Goal: Transaction & Acquisition: Purchase product/service

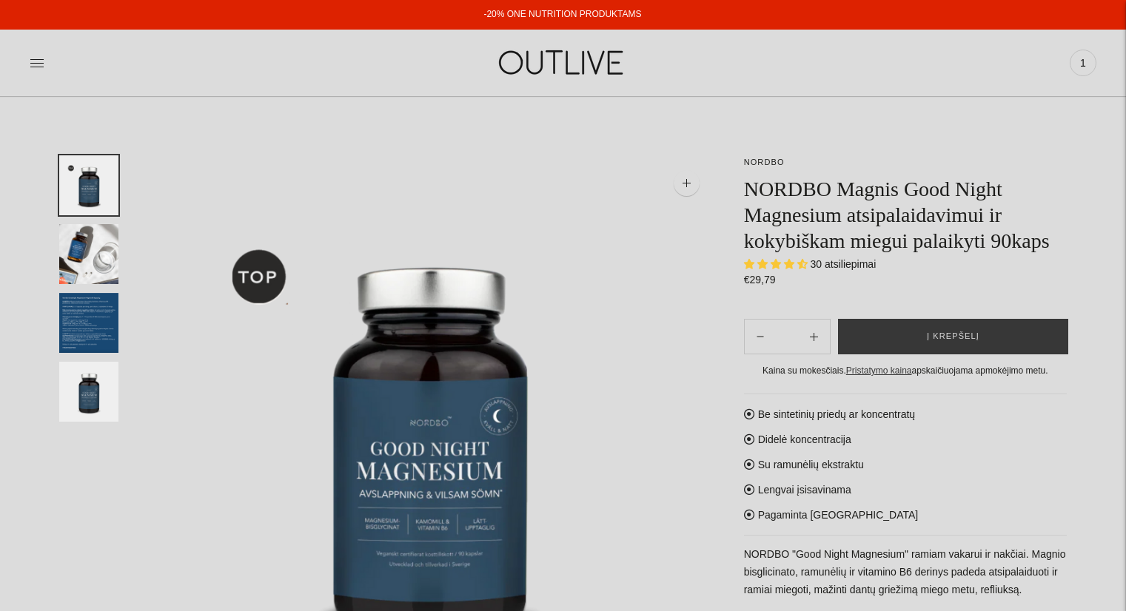
select select "**********"
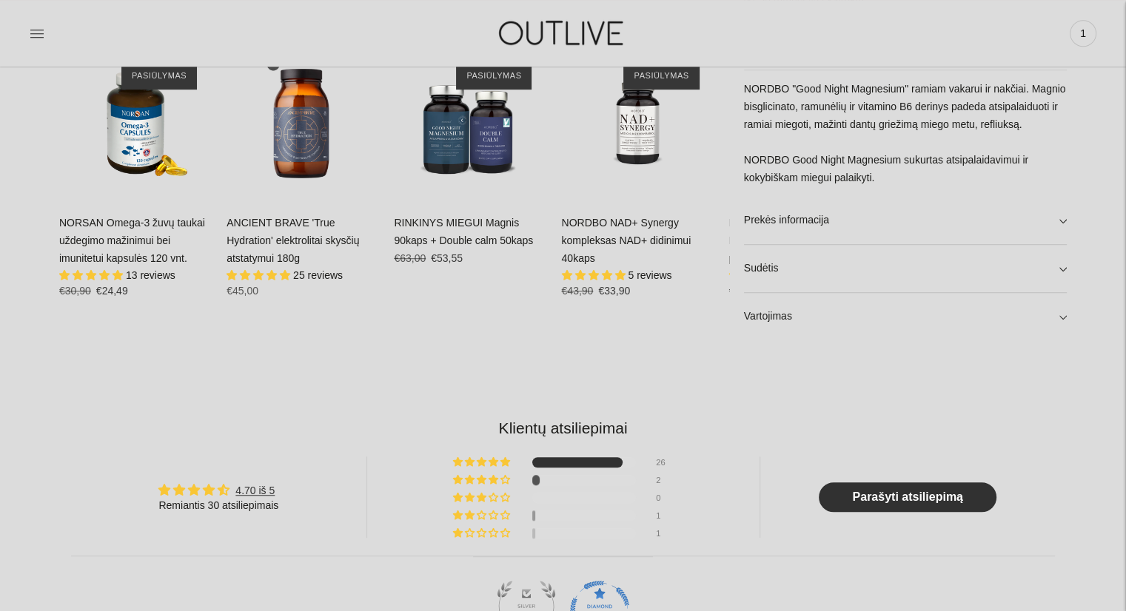
scroll to position [1000, 0]
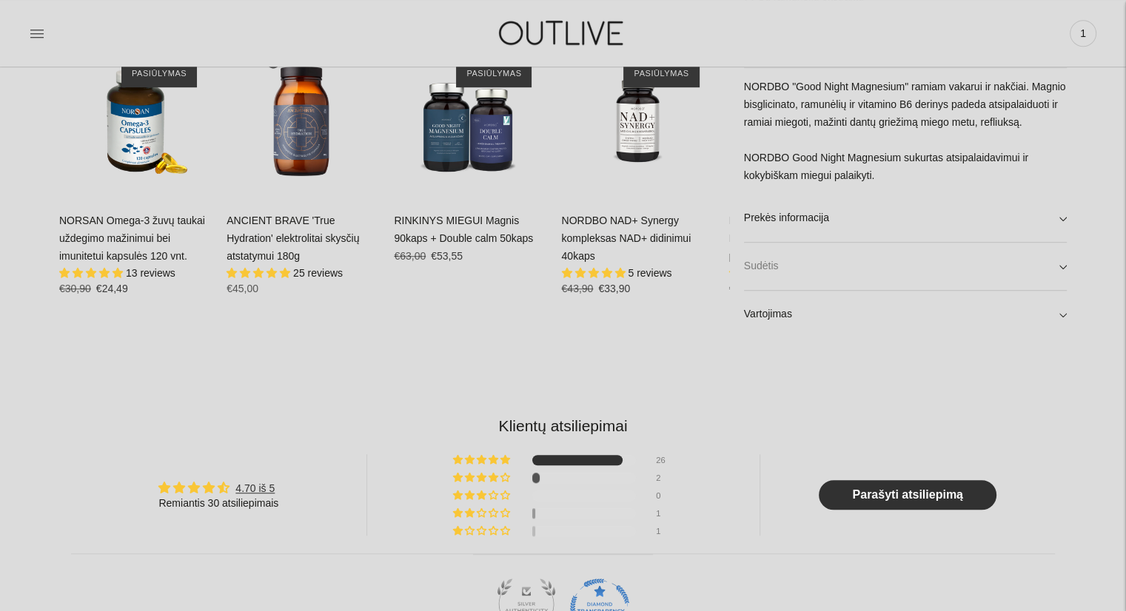
click at [842, 261] on link "Sudėtis" at bounding box center [905, 266] width 323 height 47
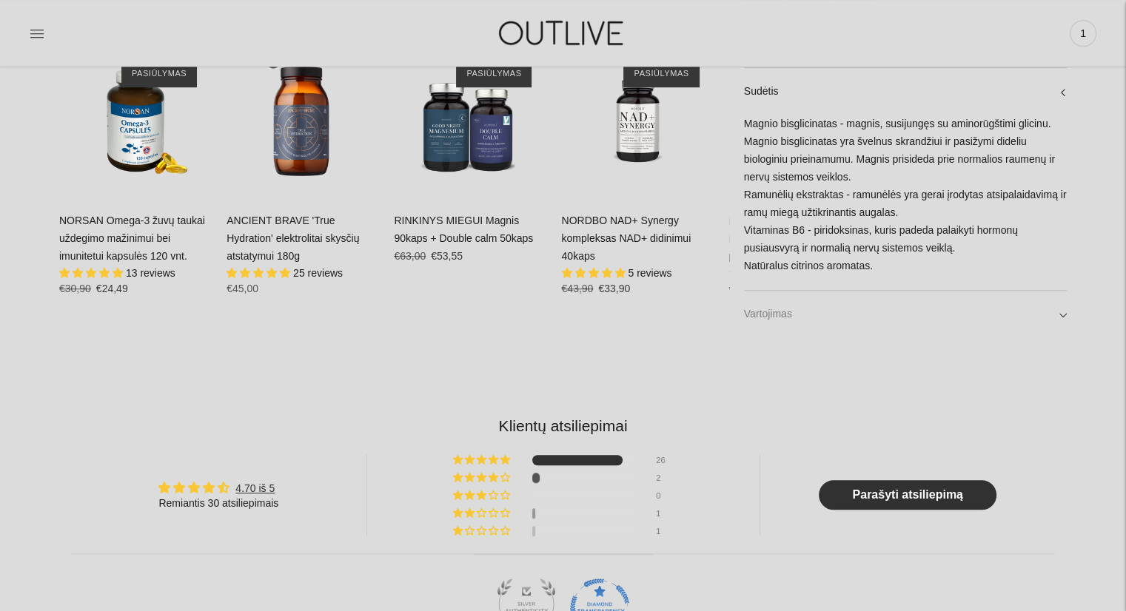
click at [961, 322] on link "Vartojimas" at bounding box center [905, 314] width 323 height 47
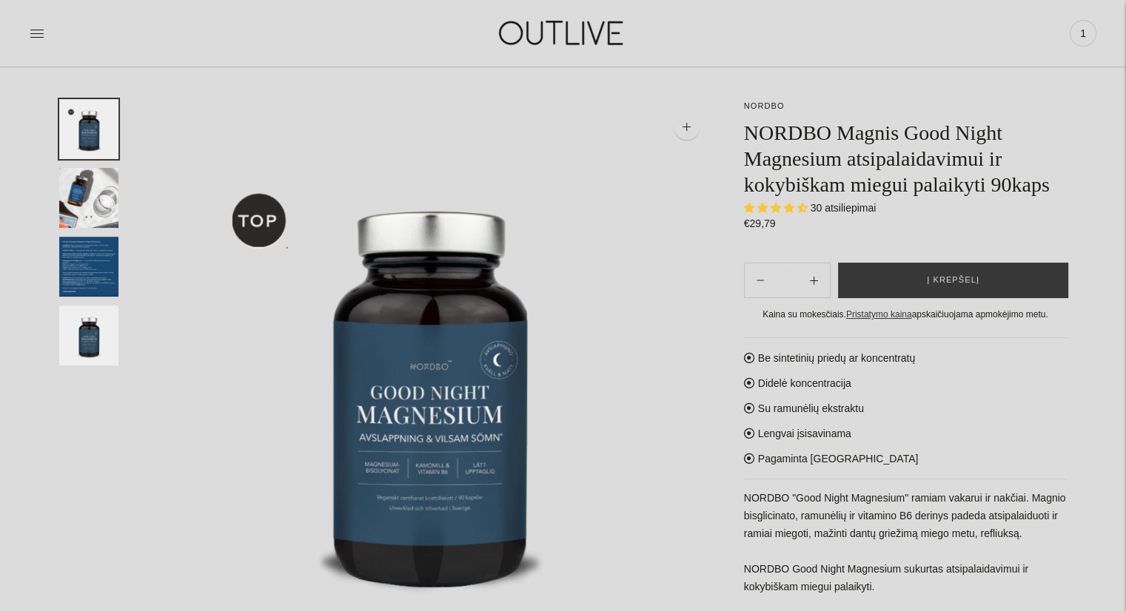
scroll to position [56, 0]
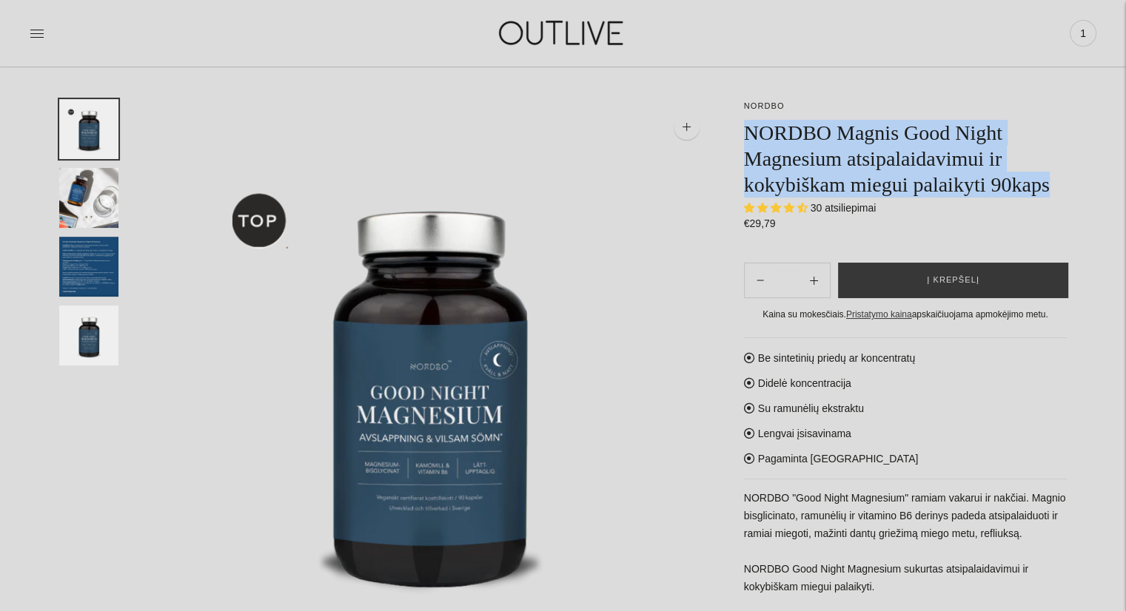
drag, startPoint x: 748, startPoint y: 131, endPoint x: 1059, endPoint y: 193, distance: 317.0
click at [1059, 193] on h1 "NORDBO Magnis Good Night Magnesium atsipalaidavimui ir kokybiškam miegui palaik…" at bounding box center [905, 159] width 323 height 78
copy h1 "NORDBO Magnis Good Night Magnesium atsipalaidavimui ir kokybiškam miegui palaik…"
click at [924, 276] on button "Į krepšelį" at bounding box center [953, 281] width 230 height 36
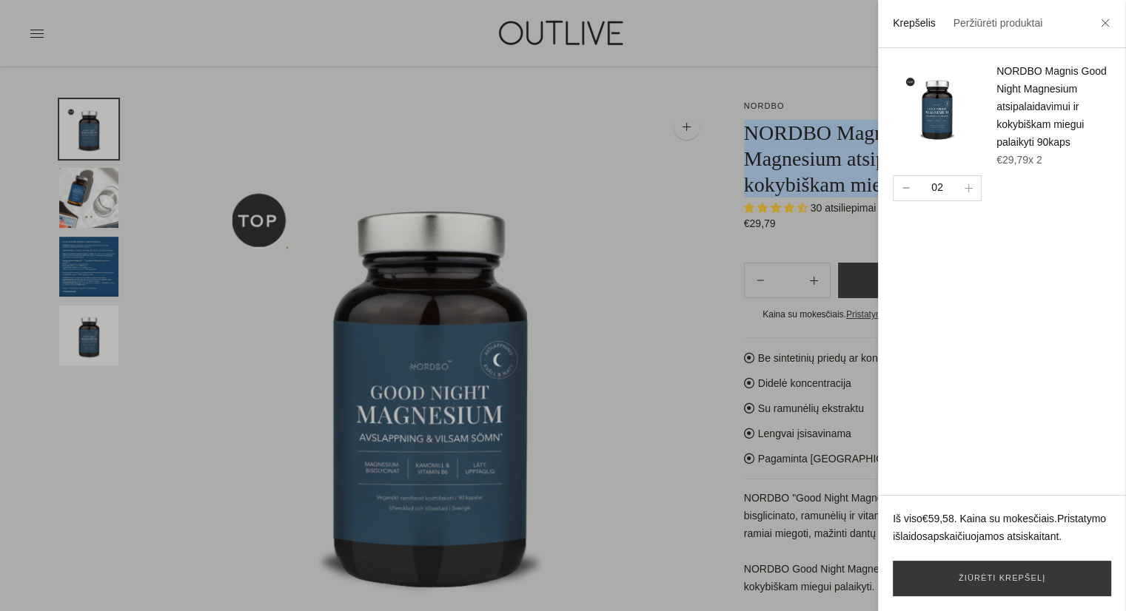
click at [907, 201] on button "button" at bounding box center [905, 188] width 24 height 24
click at [1060, 581] on link "Žiūrėti krepšelį" at bounding box center [1001, 579] width 218 height 36
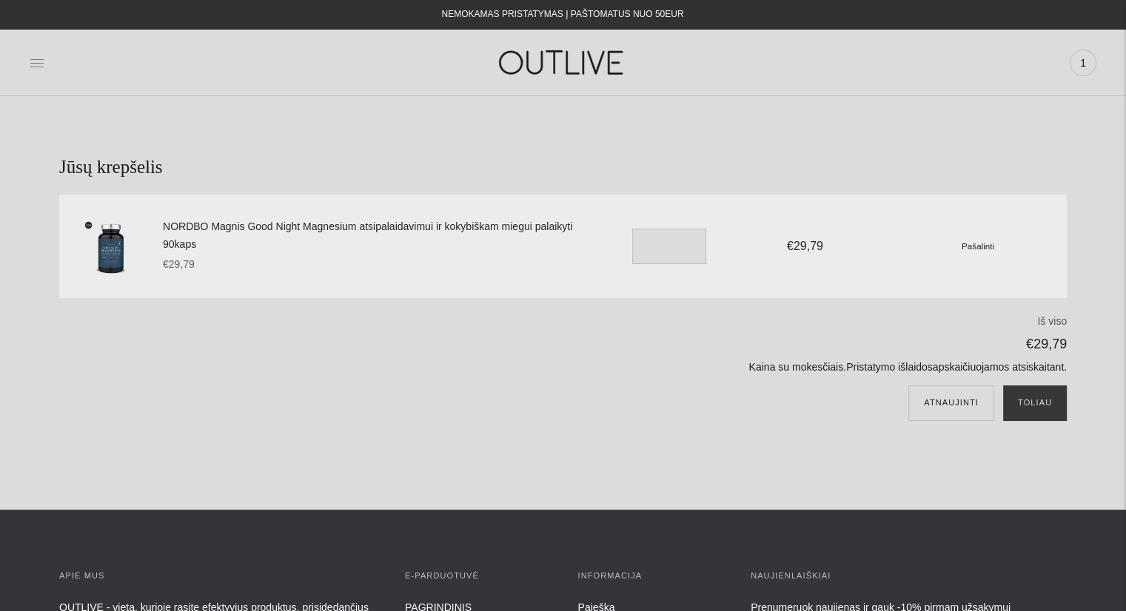
click at [37, 60] on icon at bounding box center [37, 63] width 15 height 15
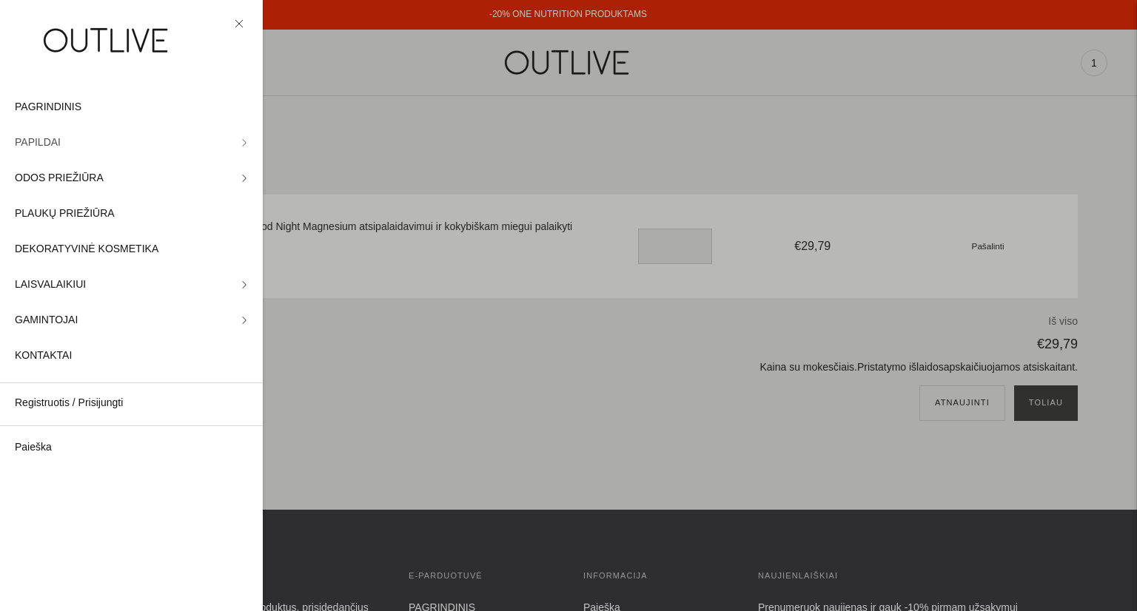
click at [65, 143] on link "PAPILDAI" at bounding box center [131, 143] width 263 height 36
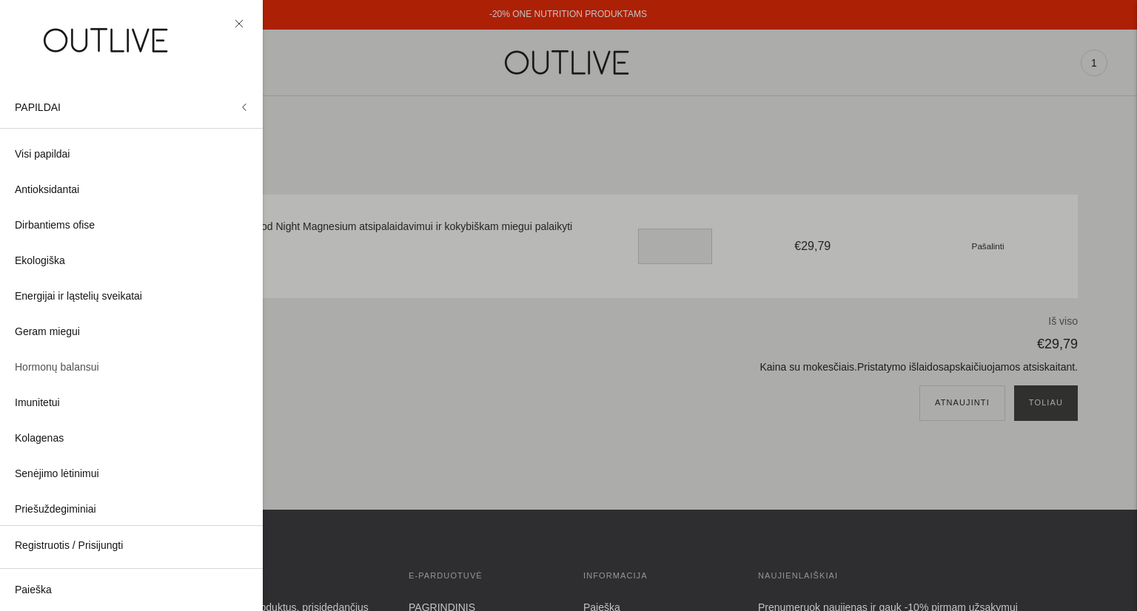
click at [65, 365] on span "Hormonų balansui" at bounding box center [57, 368] width 84 height 18
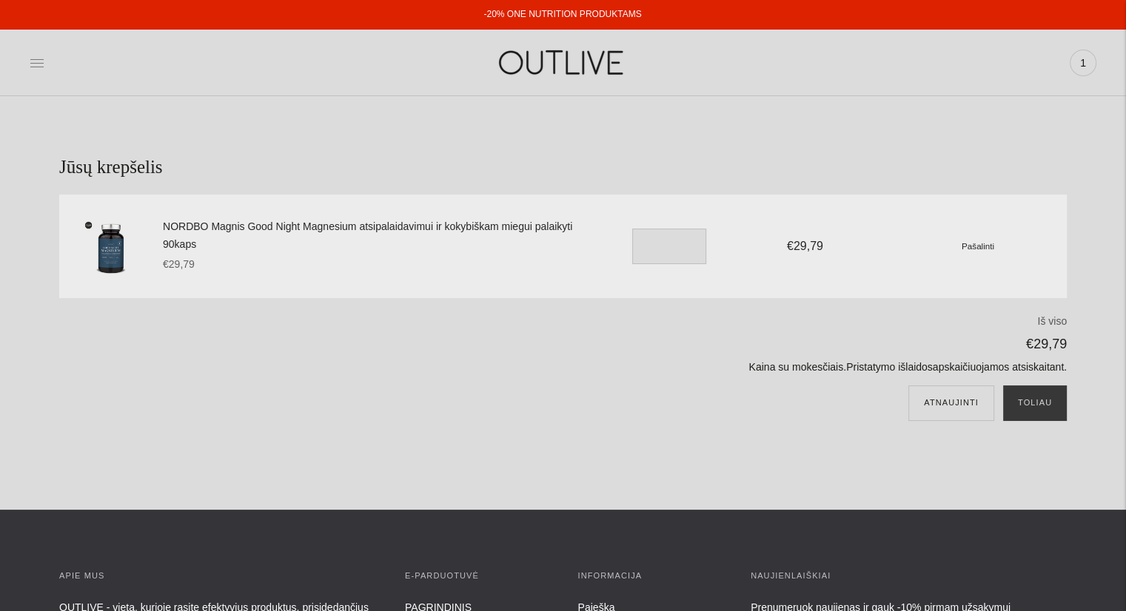
click at [39, 67] on icon at bounding box center [37, 63] width 15 height 15
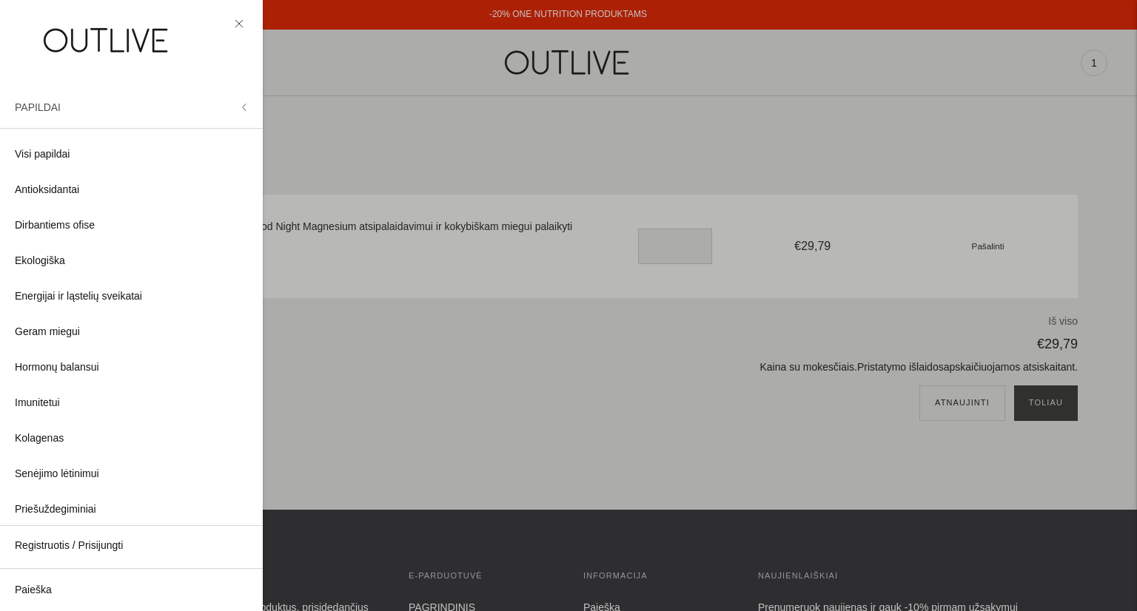
click at [58, 98] on button "PAPILDAI" at bounding box center [131, 108] width 263 height 36
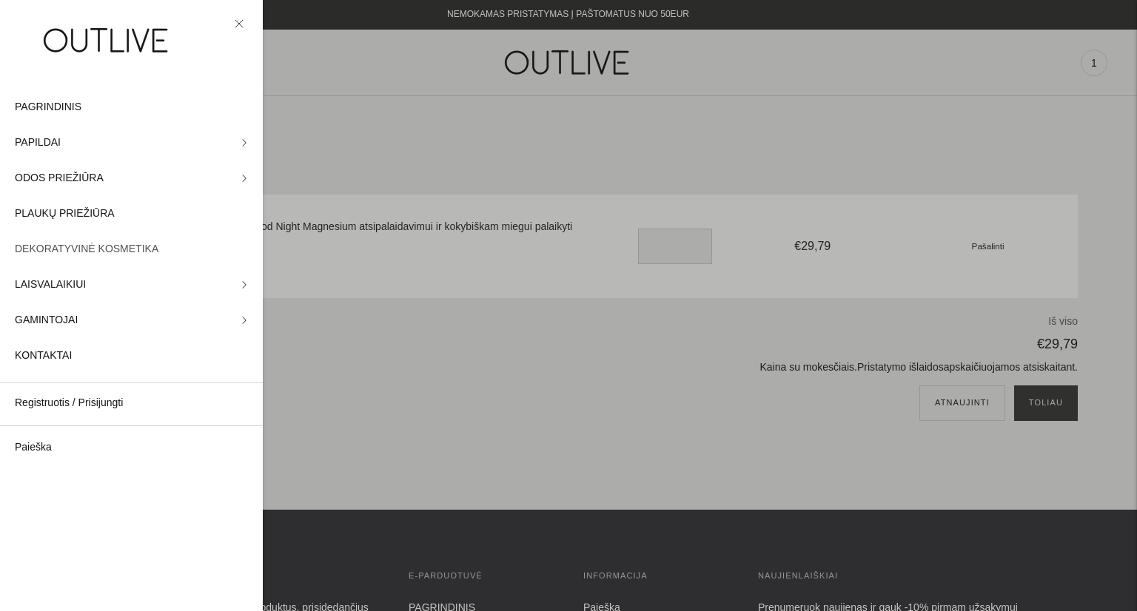
click at [75, 249] on span "DEKORATYVINĖ KOSMETIKA" at bounding box center [87, 250] width 144 height 18
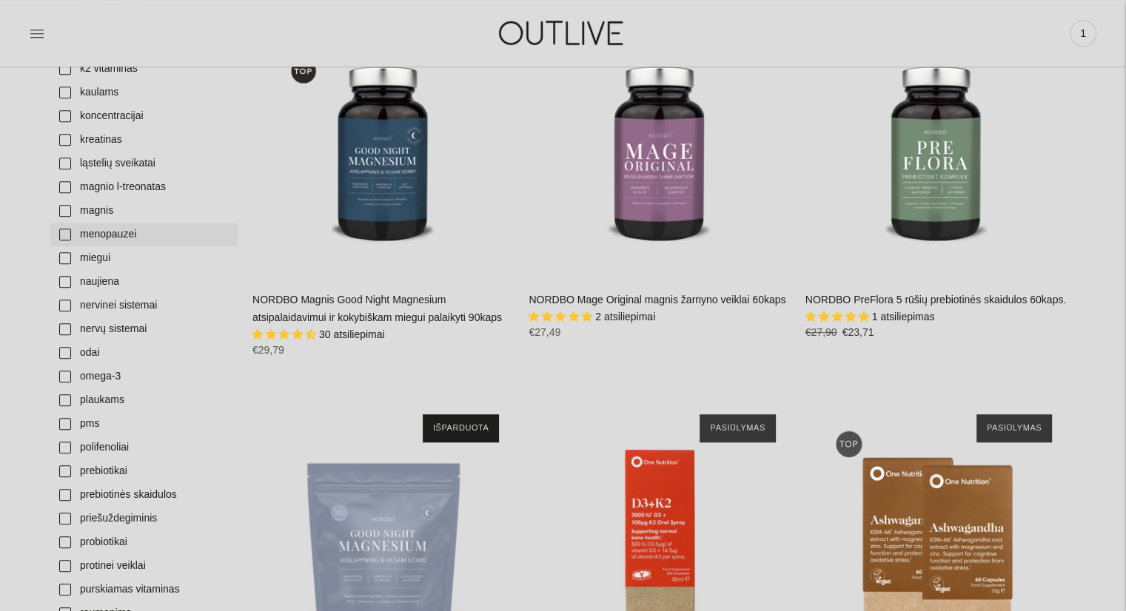
scroll to position [835, 0]
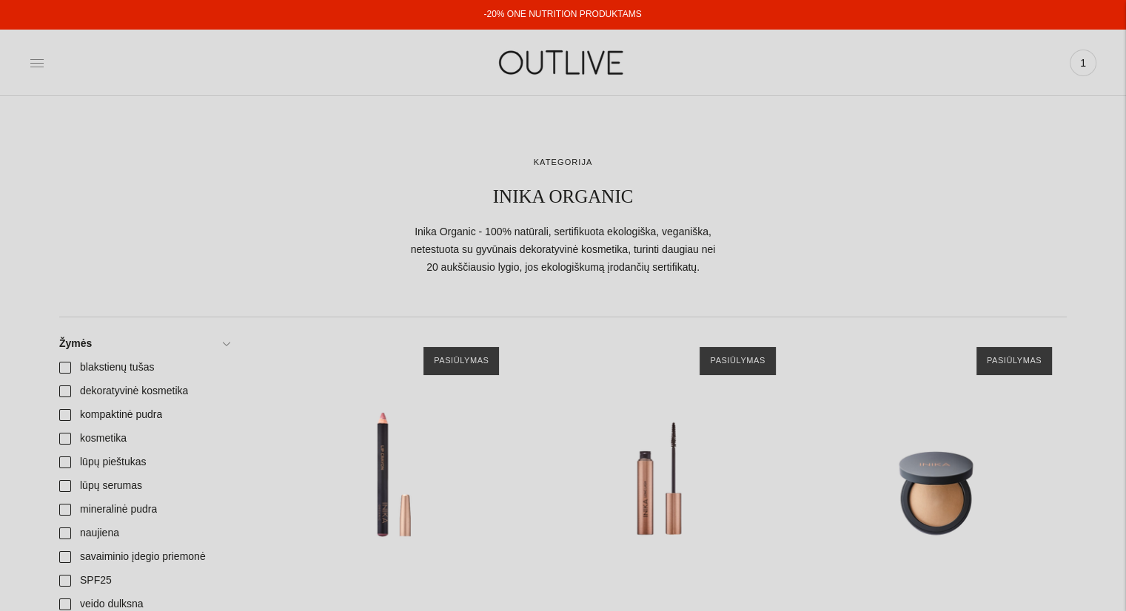
click at [37, 61] on icon at bounding box center [37, 63] width 15 height 15
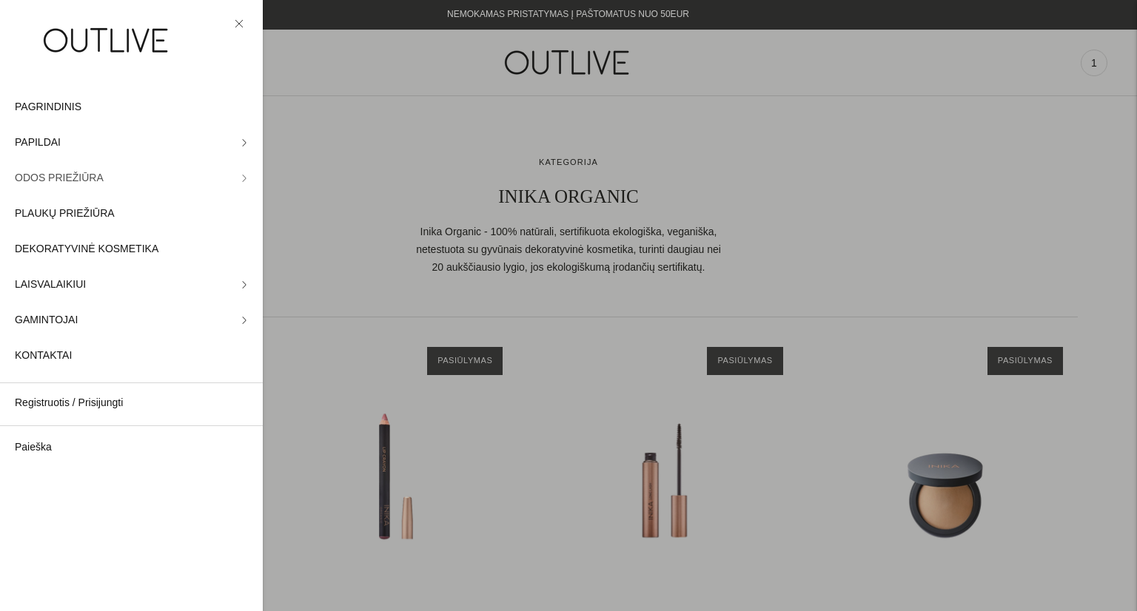
click at [64, 184] on span "ODOS PRIEŽIŪRA" at bounding box center [59, 178] width 89 height 18
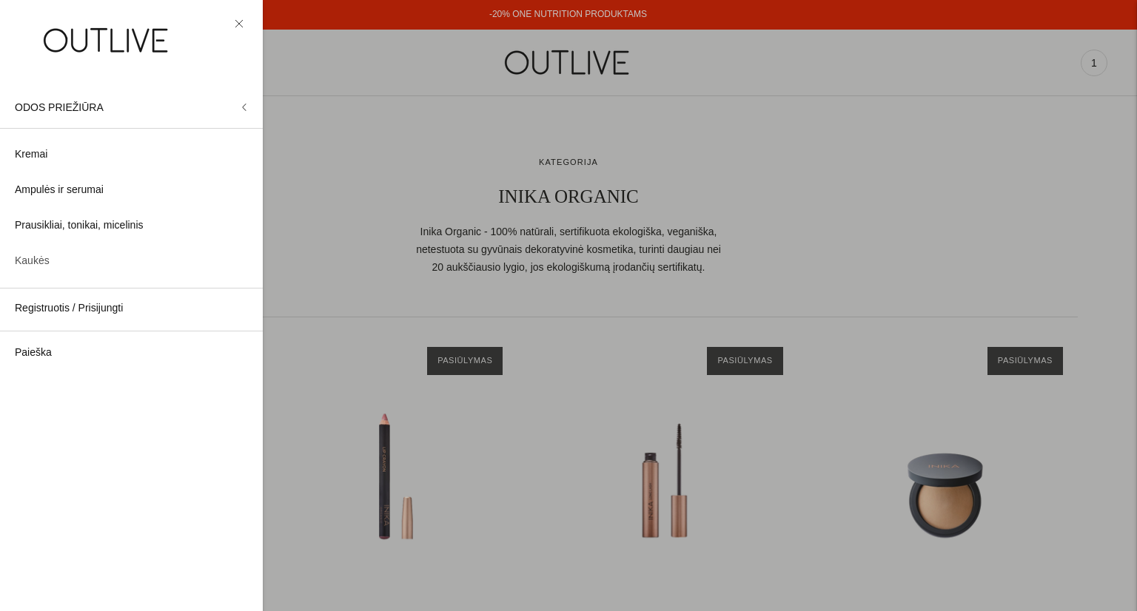
click at [31, 264] on span "Kaukės" at bounding box center [32, 261] width 35 height 18
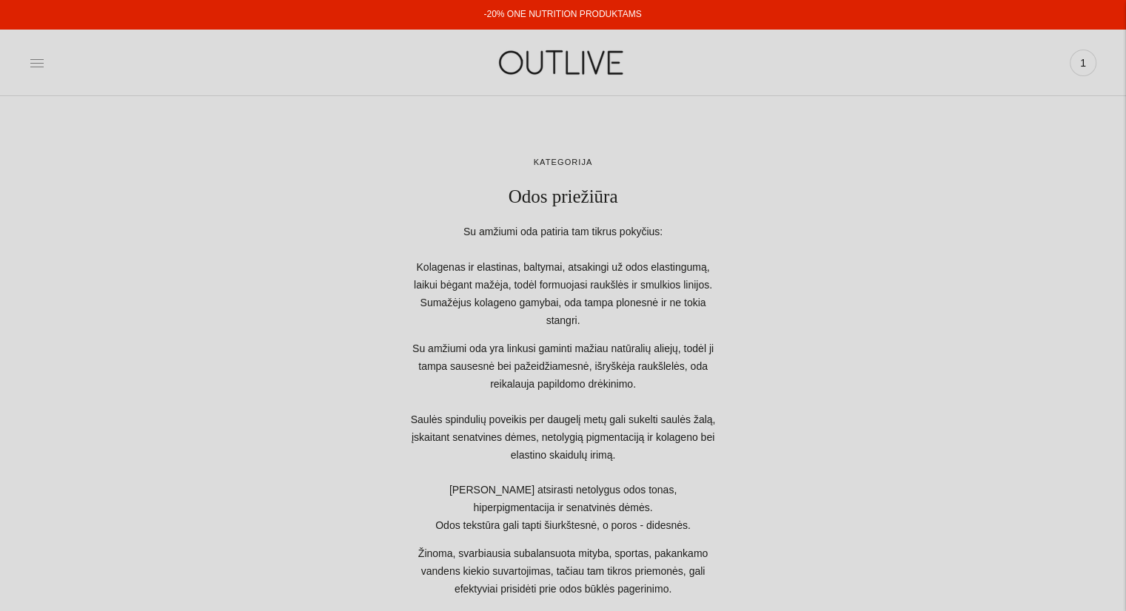
click at [43, 60] on icon at bounding box center [37, 63] width 15 height 15
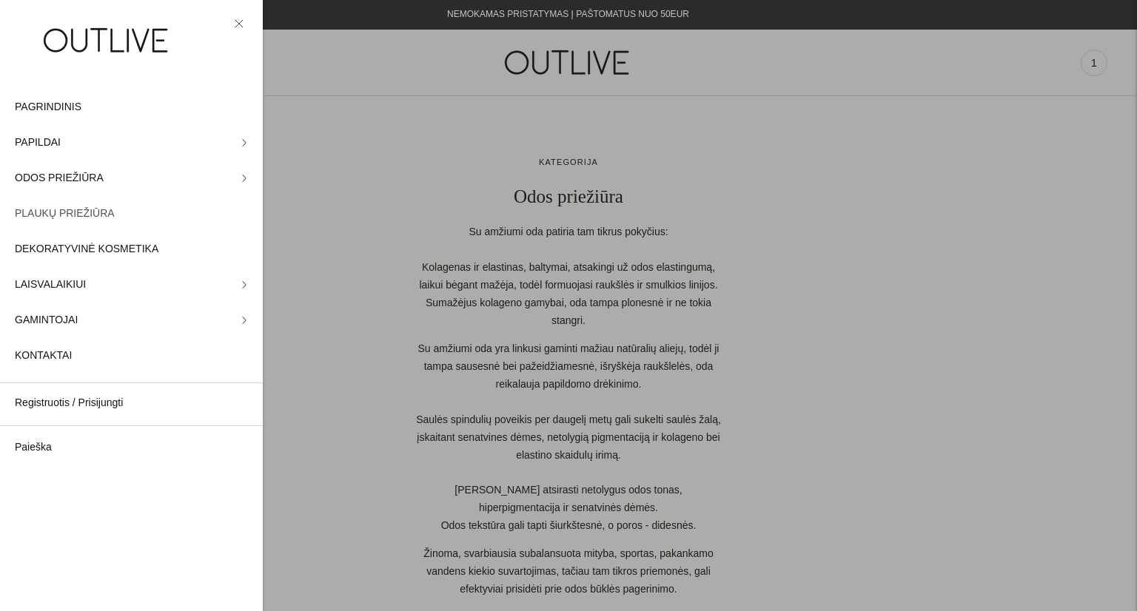
click at [63, 209] on span "PLAUKŲ PRIEŽIŪRA" at bounding box center [65, 214] width 100 height 18
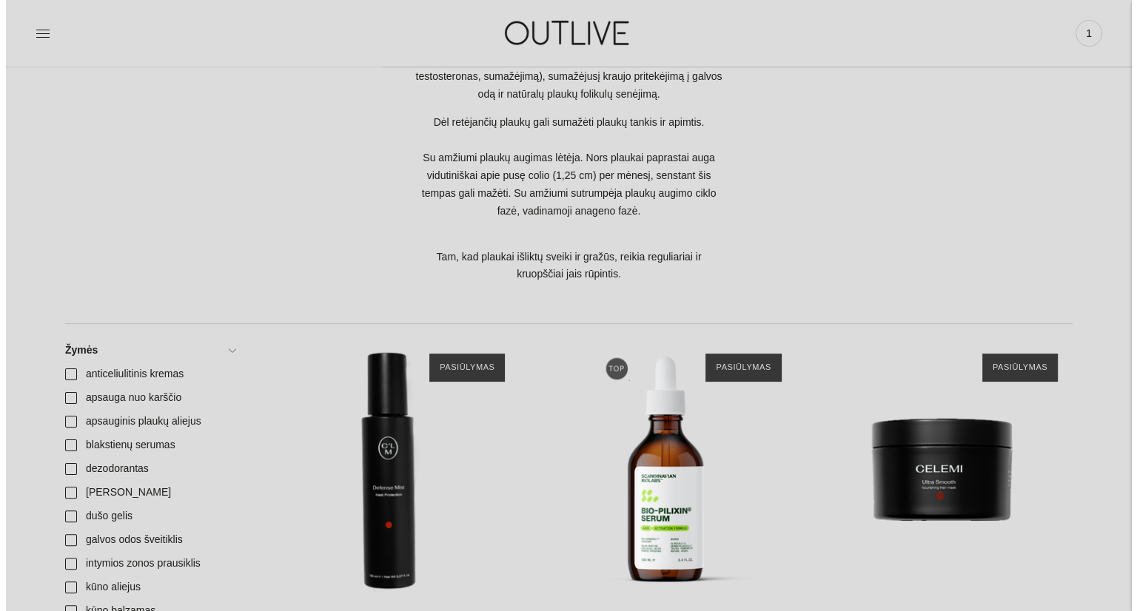
scroll to position [172, 0]
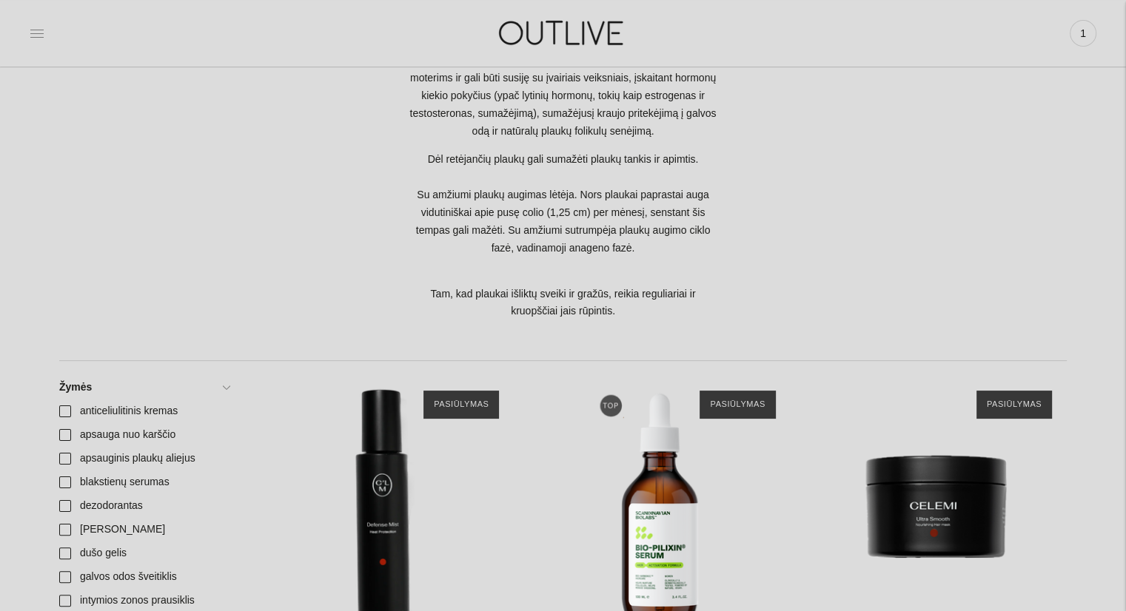
click at [38, 30] on icon at bounding box center [36, 33] width 13 height 7
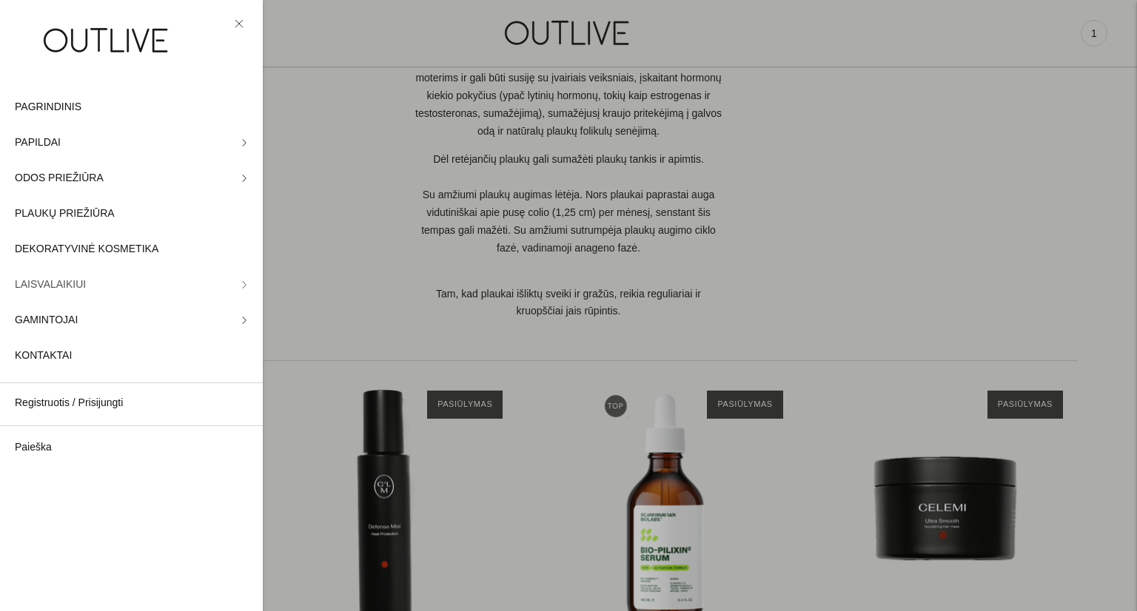
click at [70, 293] on span "LAISVALAIKIUI" at bounding box center [50, 285] width 71 height 18
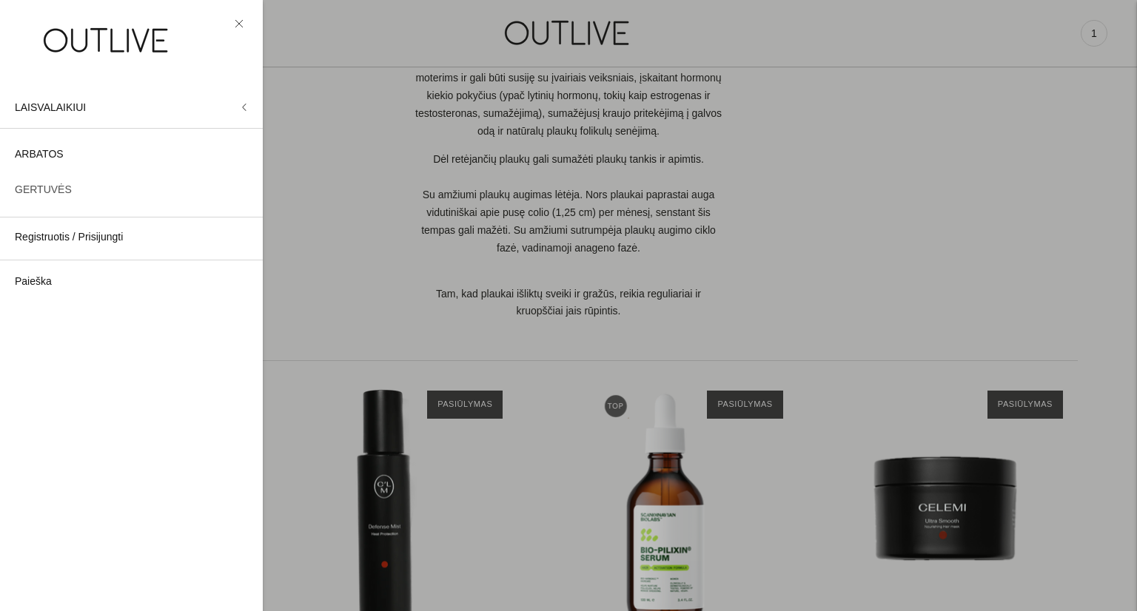
click at [41, 192] on span "GERTUVĖS" at bounding box center [43, 190] width 57 height 18
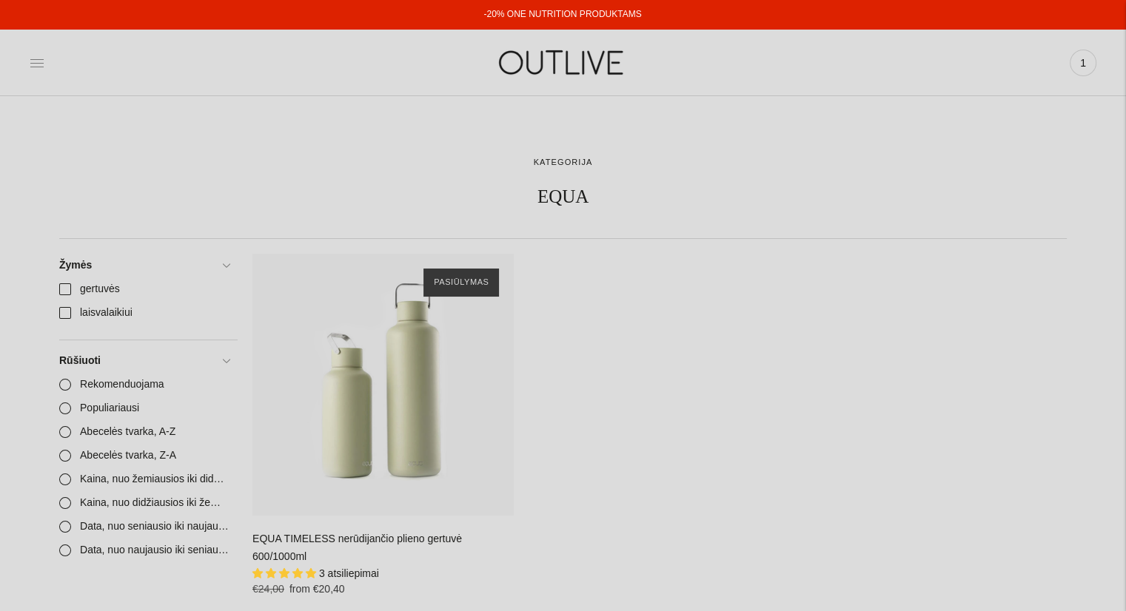
click at [32, 62] on icon at bounding box center [37, 63] width 15 height 15
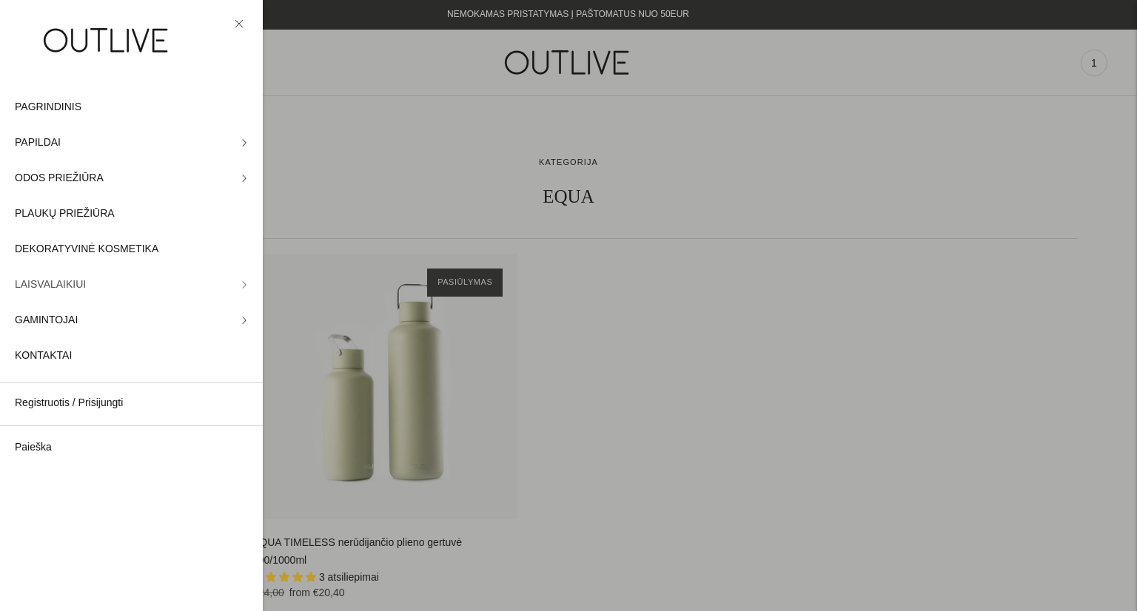
click at [62, 289] on span "LAISVALAIKIUI" at bounding box center [50, 285] width 71 height 18
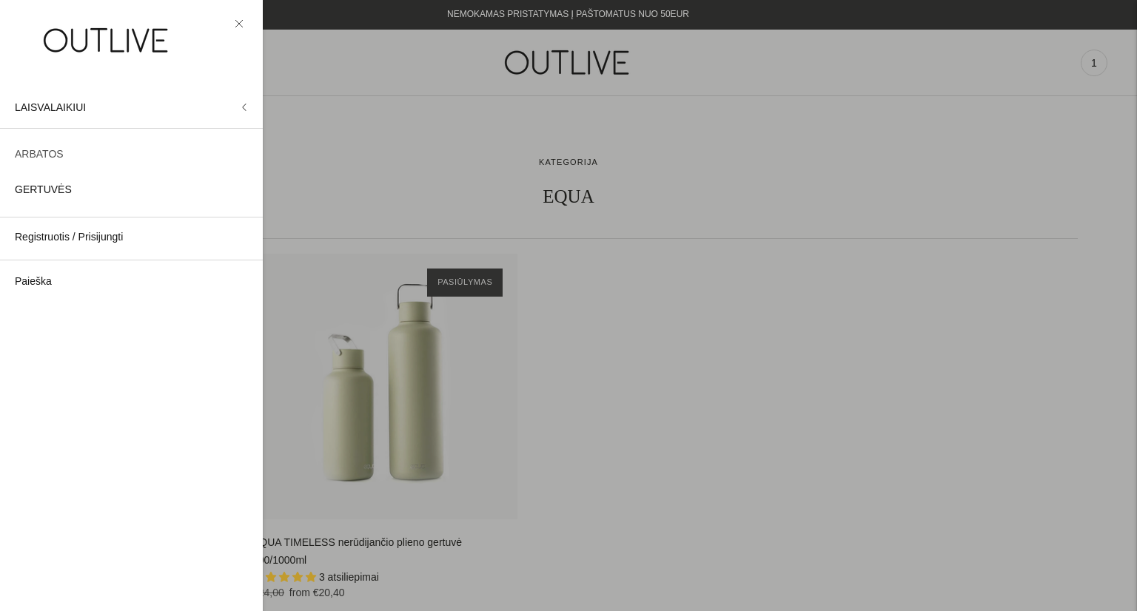
click at [44, 161] on span "ARBATOS" at bounding box center [39, 155] width 49 height 18
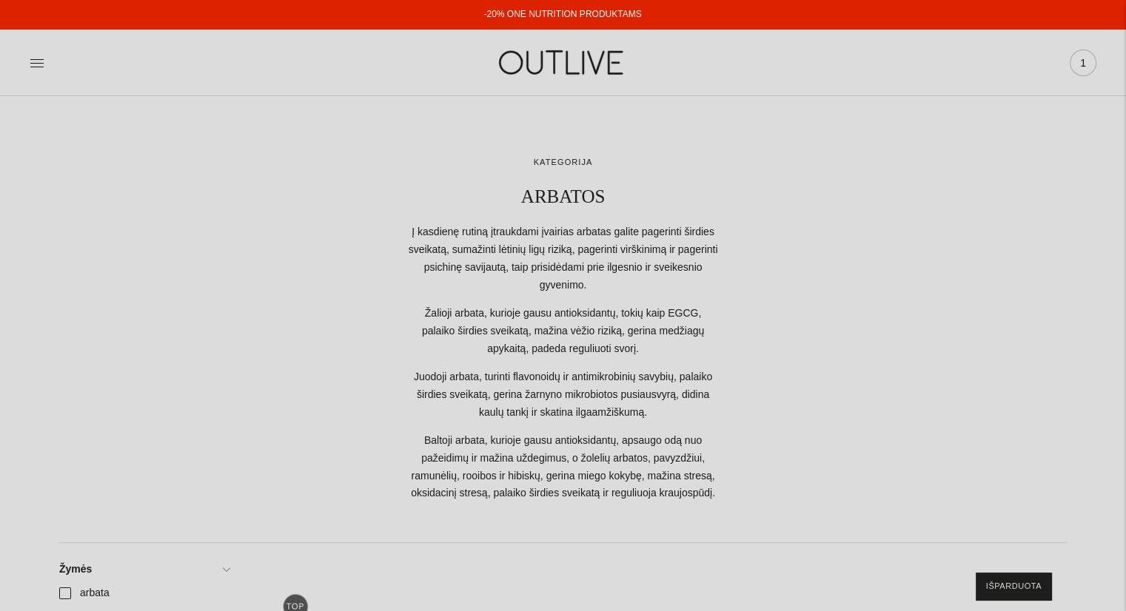
click at [1083, 55] on span "1" at bounding box center [1082, 63] width 21 height 21
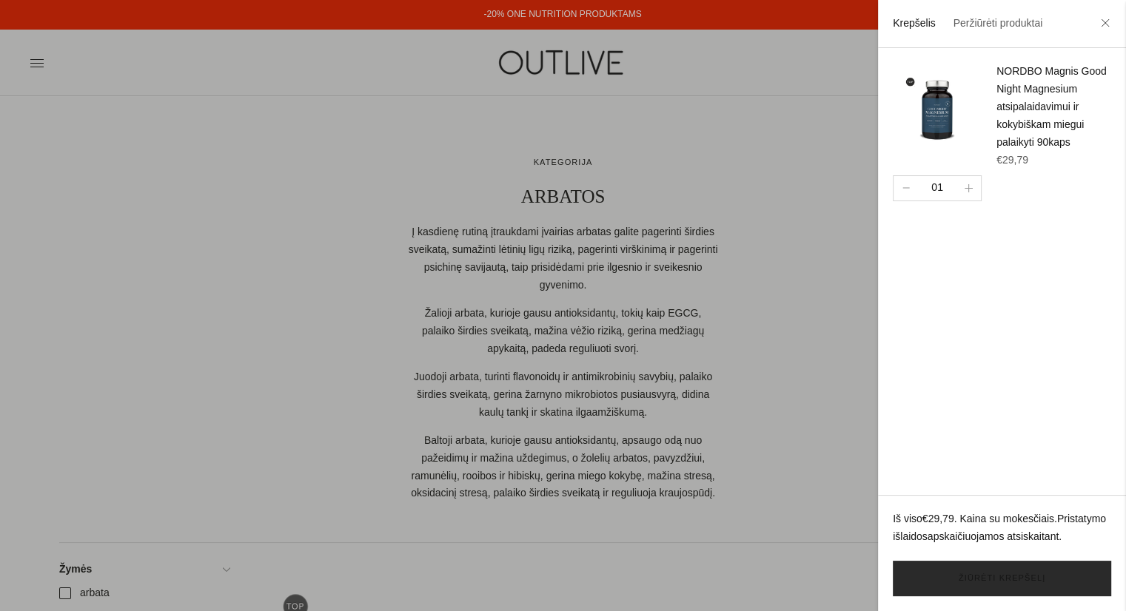
click at [1010, 581] on link "Žiūrėti krepšelį" at bounding box center [1001, 579] width 218 height 36
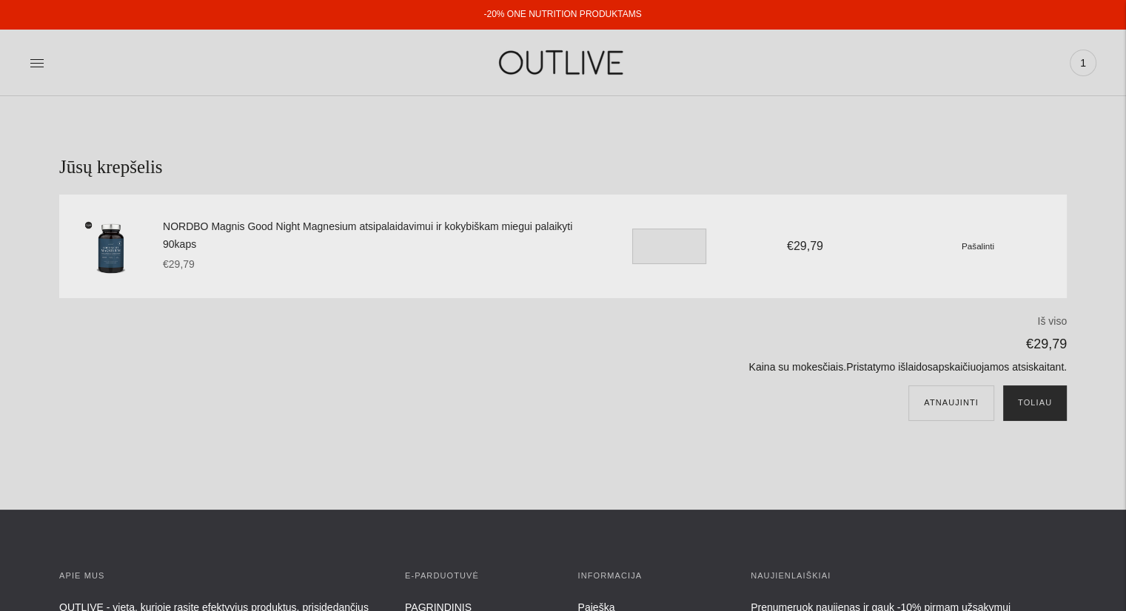
click at [1035, 407] on button "Toliau" at bounding box center [1035, 404] width 64 height 36
